Goal: Information Seeking & Learning: Learn about a topic

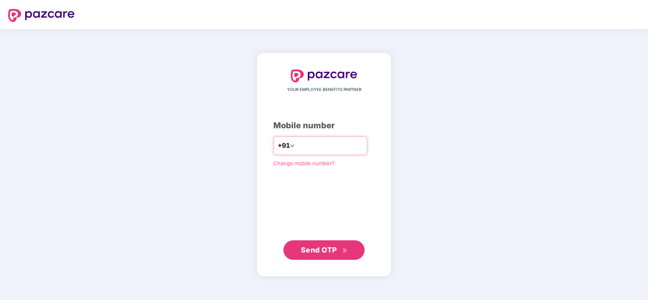
click at [315, 146] on input "number" at bounding box center [329, 145] width 66 height 13
type input "*"
type input "**********"
click at [308, 247] on span "Send OTP" at bounding box center [319, 249] width 36 height 9
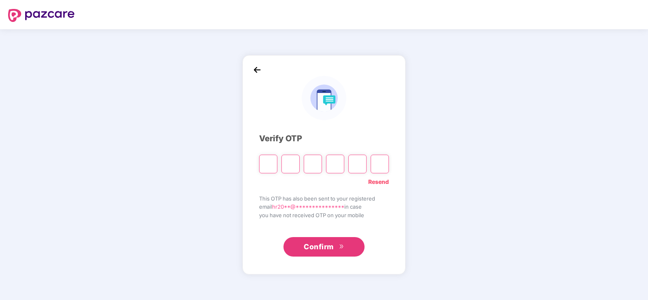
type input "*"
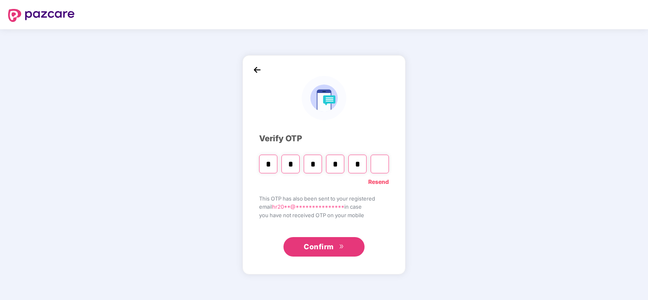
type input "*"
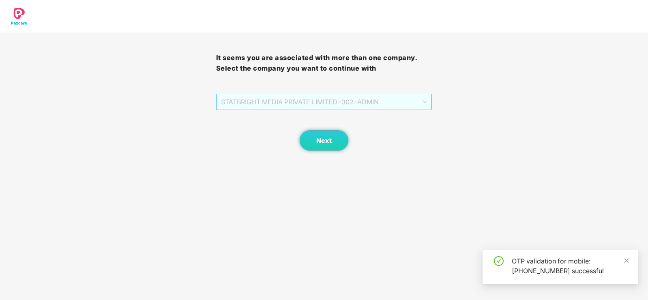
click at [309, 101] on span "STATBRIGHT MEDIA PRIVATE LIMITED - 302 - ADMIN" at bounding box center [324, 101] width 206 height 15
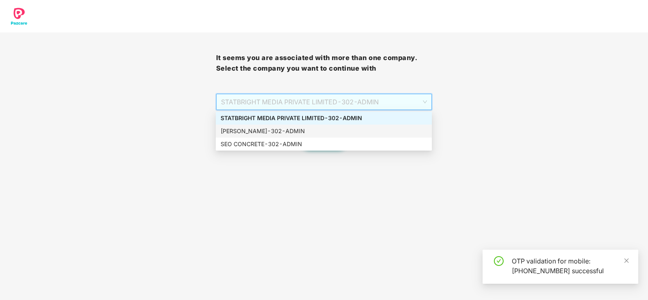
click at [268, 134] on div "[PERSON_NAME] - 302 - ADMIN" at bounding box center [323, 130] width 206 height 9
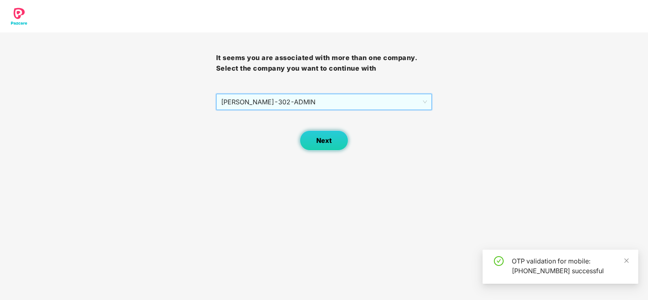
click at [324, 136] on button "Next" at bounding box center [324, 140] width 49 height 20
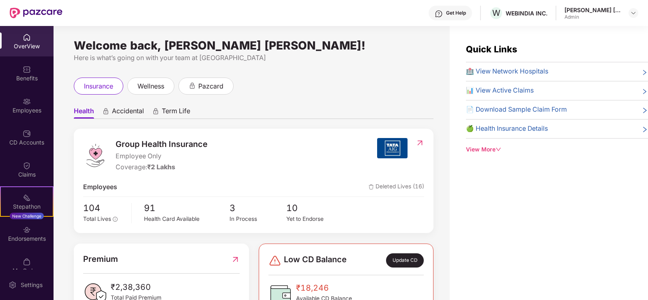
click at [535, 71] on span "🏥 View Network Hospitals" at bounding box center [507, 71] width 82 height 10
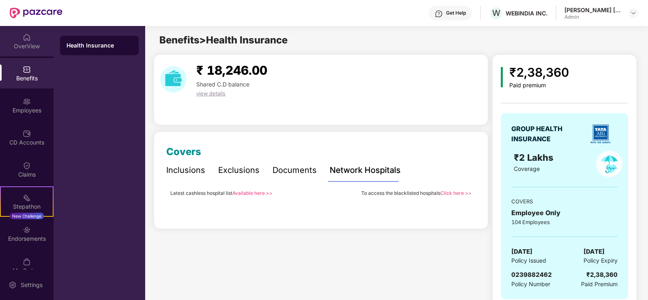
click at [14, 42] on div "OverView" at bounding box center [27, 46] width 54 height 8
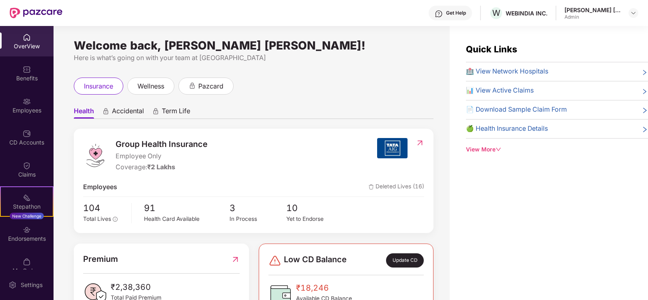
click at [495, 149] on div "View More" at bounding box center [557, 149] width 182 height 9
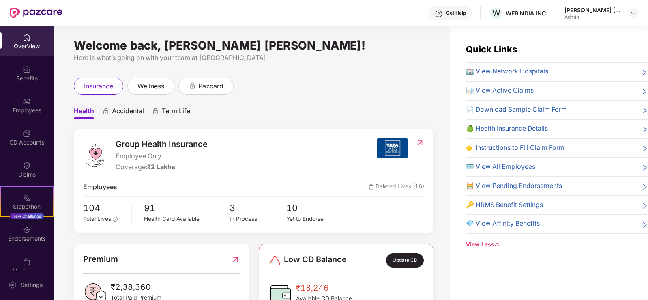
click at [19, 89] on div "OverView Benefits Employees CD Accounts Claims Stepathon New Challenge Endorsem…" at bounding box center [27, 147] width 54 height 243
click at [23, 76] on div "Benefits" at bounding box center [27, 78] width 54 height 8
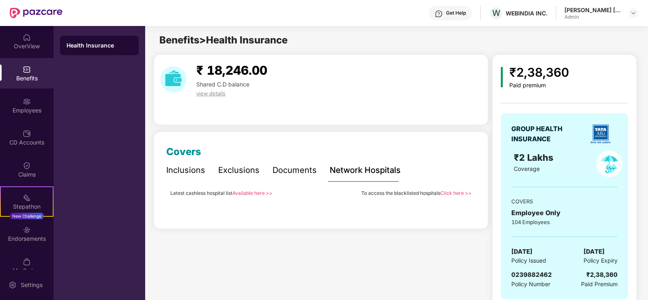
click at [170, 166] on div "Inclusions" at bounding box center [185, 170] width 39 height 13
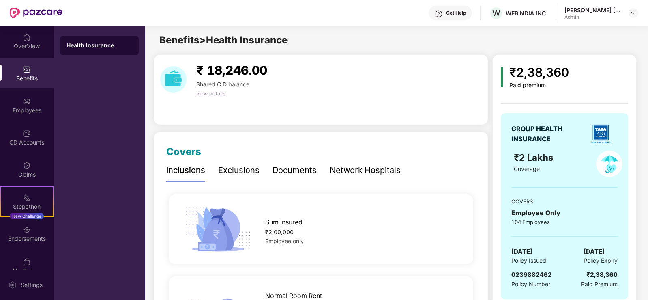
click at [210, 167] on div "Inclusions Exclusions Documents Network Hospitals" at bounding box center [283, 170] width 234 height 22
click at [234, 169] on div "Exclusions" at bounding box center [238, 170] width 41 height 13
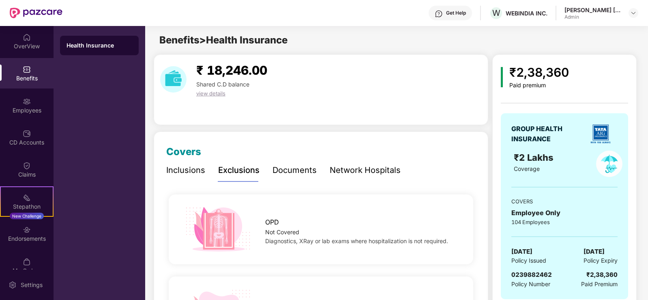
click at [281, 167] on div "Documents" at bounding box center [294, 170] width 44 height 13
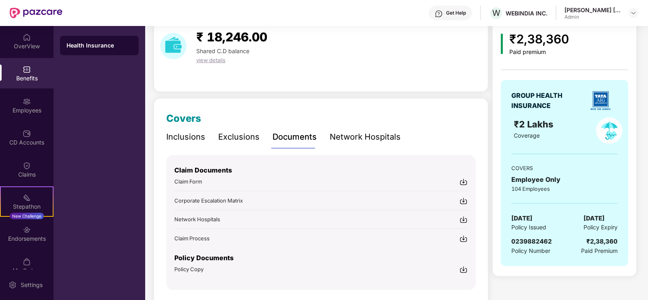
scroll to position [61, 0]
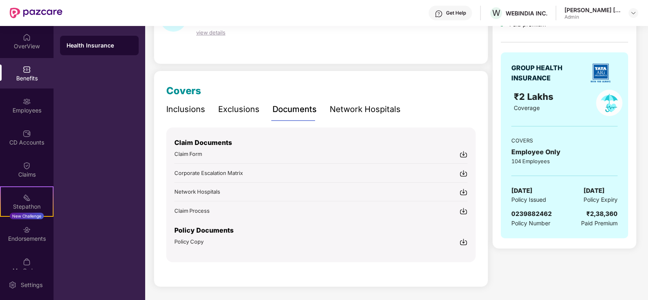
click at [463, 240] on img at bounding box center [463, 242] width 8 height 8
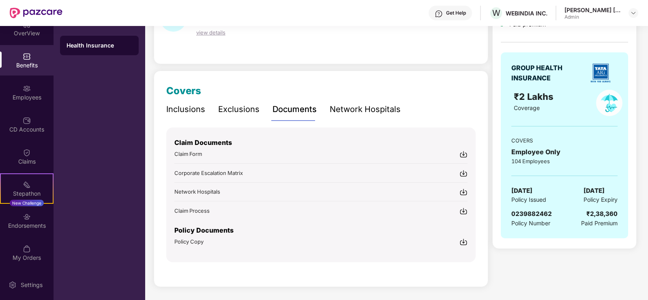
click at [26, 54] on img at bounding box center [27, 56] width 8 height 8
click at [460, 152] on img at bounding box center [463, 154] width 8 height 8
click at [197, 188] on span "Network Hospitals" at bounding box center [197, 191] width 46 height 6
click at [24, 61] on div "Benefits" at bounding box center [27, 65] width 54 height 8
click at [370, 105] on div "Network Hospitals" at bounding box center [365, 109] width 71 height 13
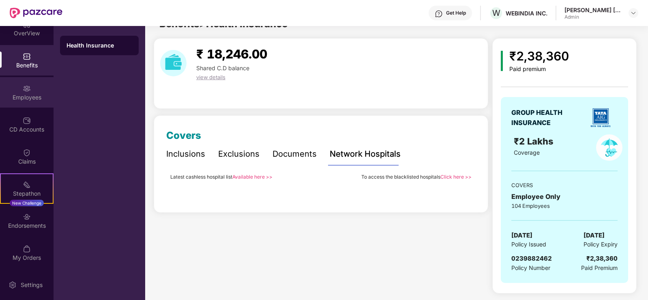
scroll to position [0, 0]
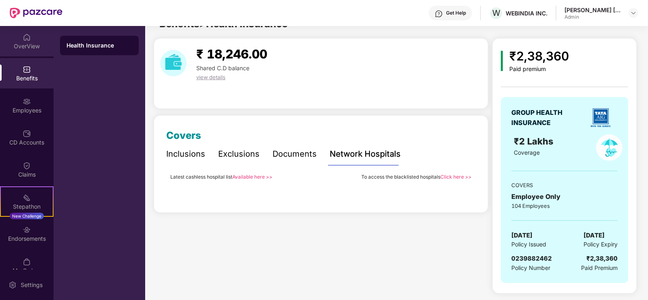
click at [38, 39] on div "OverView" at bounding box center [27, 41] width 54 height 30
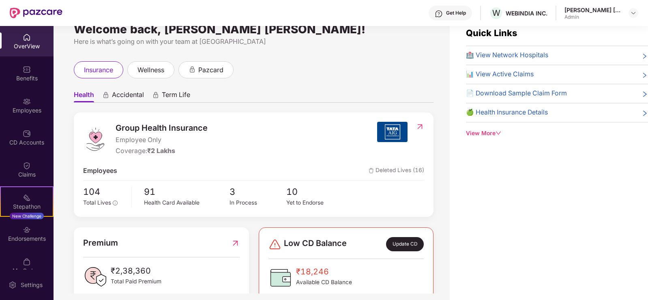
click at [493, 58] on span "🏥 View Network Hospitals" at bounding box center [507, 55] width 82 height 10
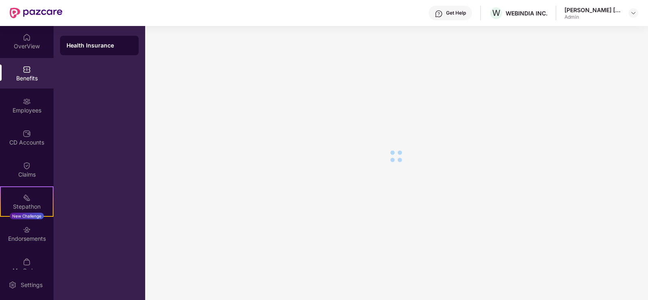
scroll to position [16, 0]
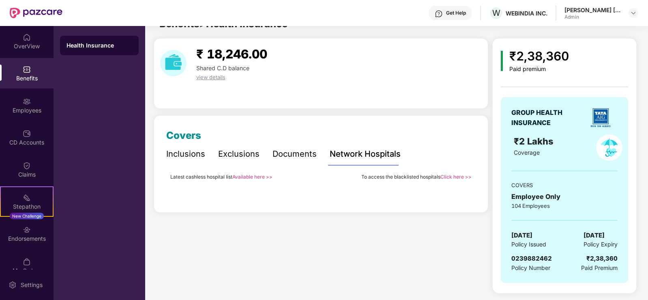
click at [190, 155] on div "Inclusions" at bounding box center [185, 154] width 39 height 13
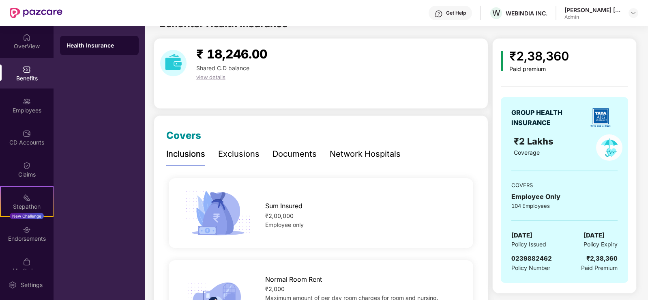
click at [233, 154] on div "Exclusions" at bounding box center [238, 154] width 41 height 13
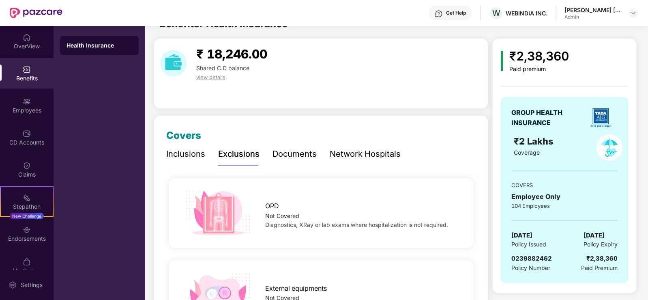
click at [296, 155] on div "Documents" at bounding box center [294, 154] width 44 height 13
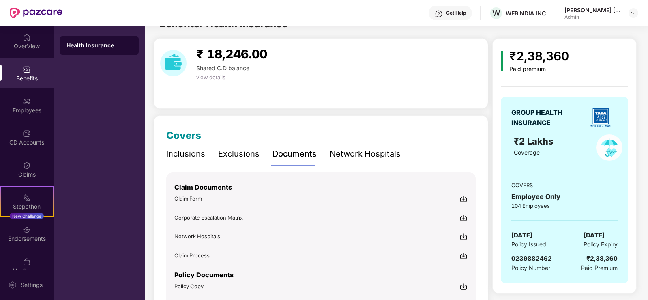
click at [342, 150] on div "Network Hospitals" at bounding box center [365, 154] width 71 height 13
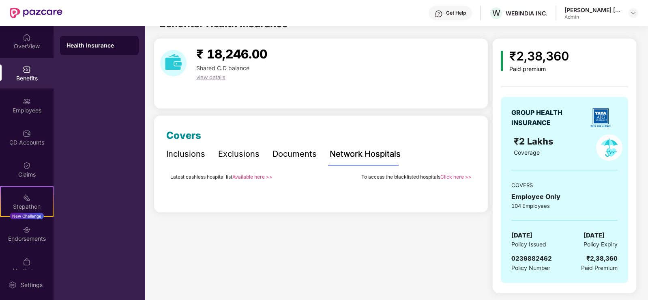
click at [249, 175] on link "Available here >>" at bounding box center [252, 176] width 40 height 6
click at [28, 52] on div "OverView" at bounding box center [27, 41] width 54 height 30
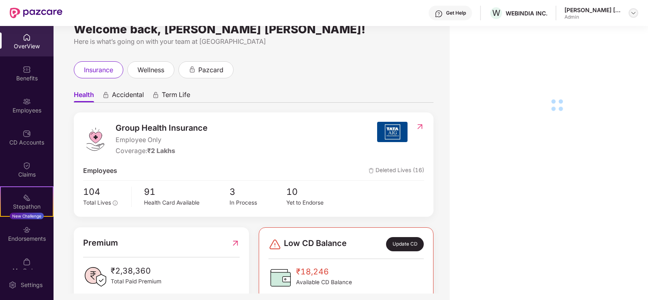
click at [633, 12] on img at bounding box center [633, 13] width 6 height 6
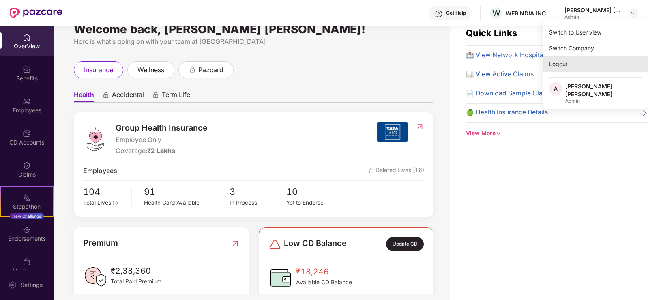
click at [562, 66] on div "Logout" at bounding box center [594, 64] width 105 height 16
